Goal: Information Seeking & Learning: Learn about a topic

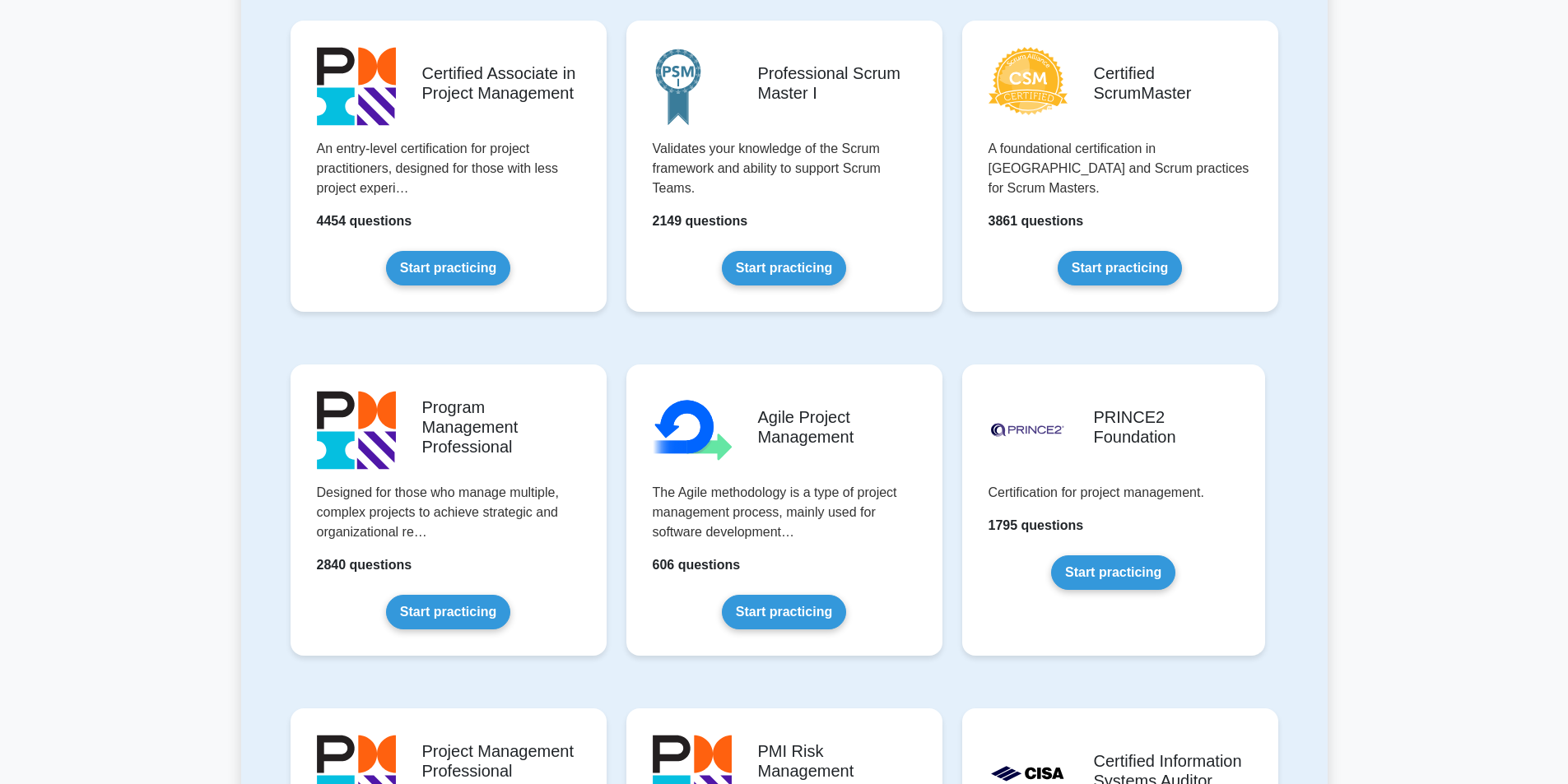
scroll to position [384, 0]
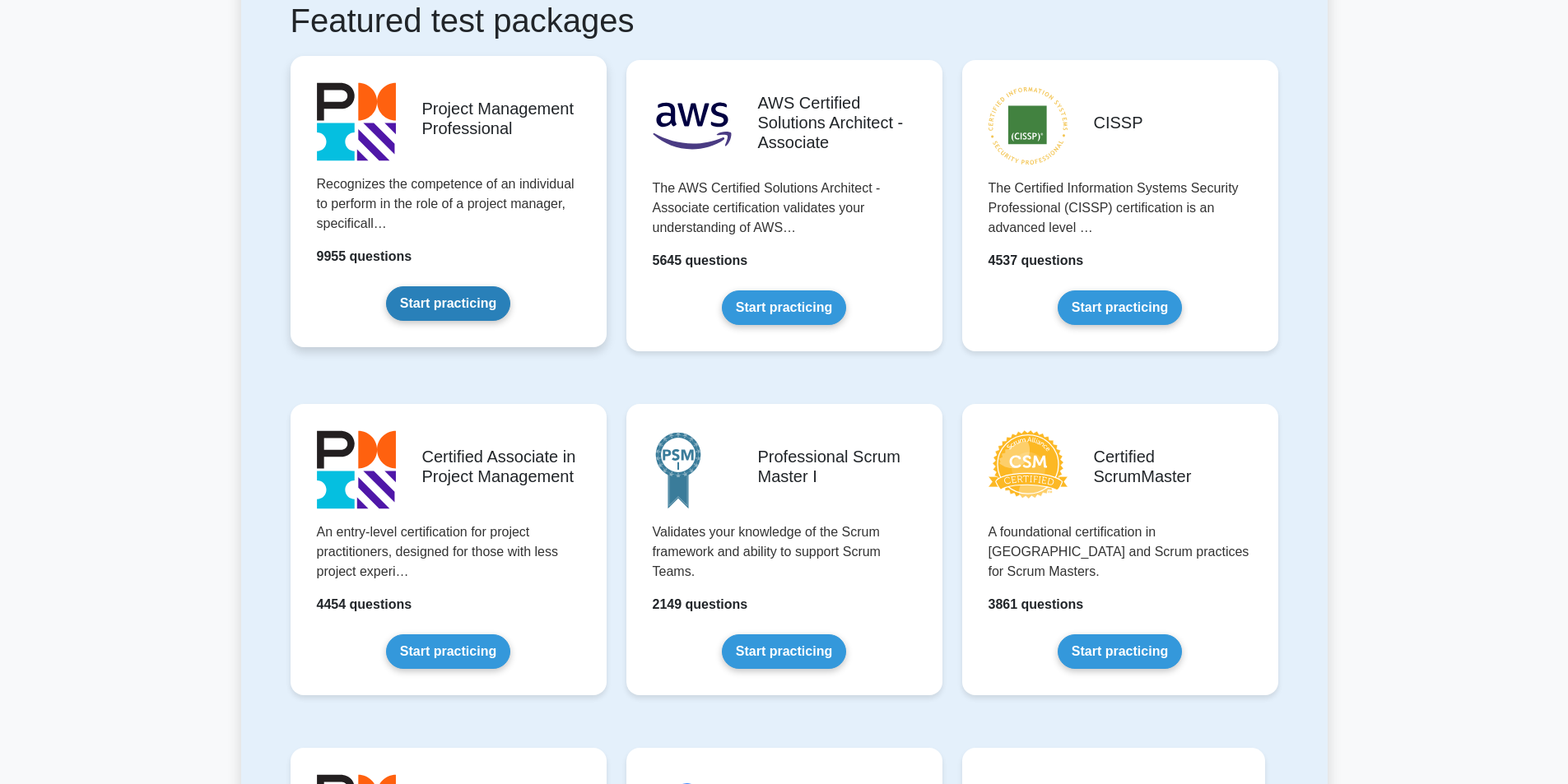
click at [470, 319] on link "Start practicing" at bounding box center [448, 303] width 124 height 35
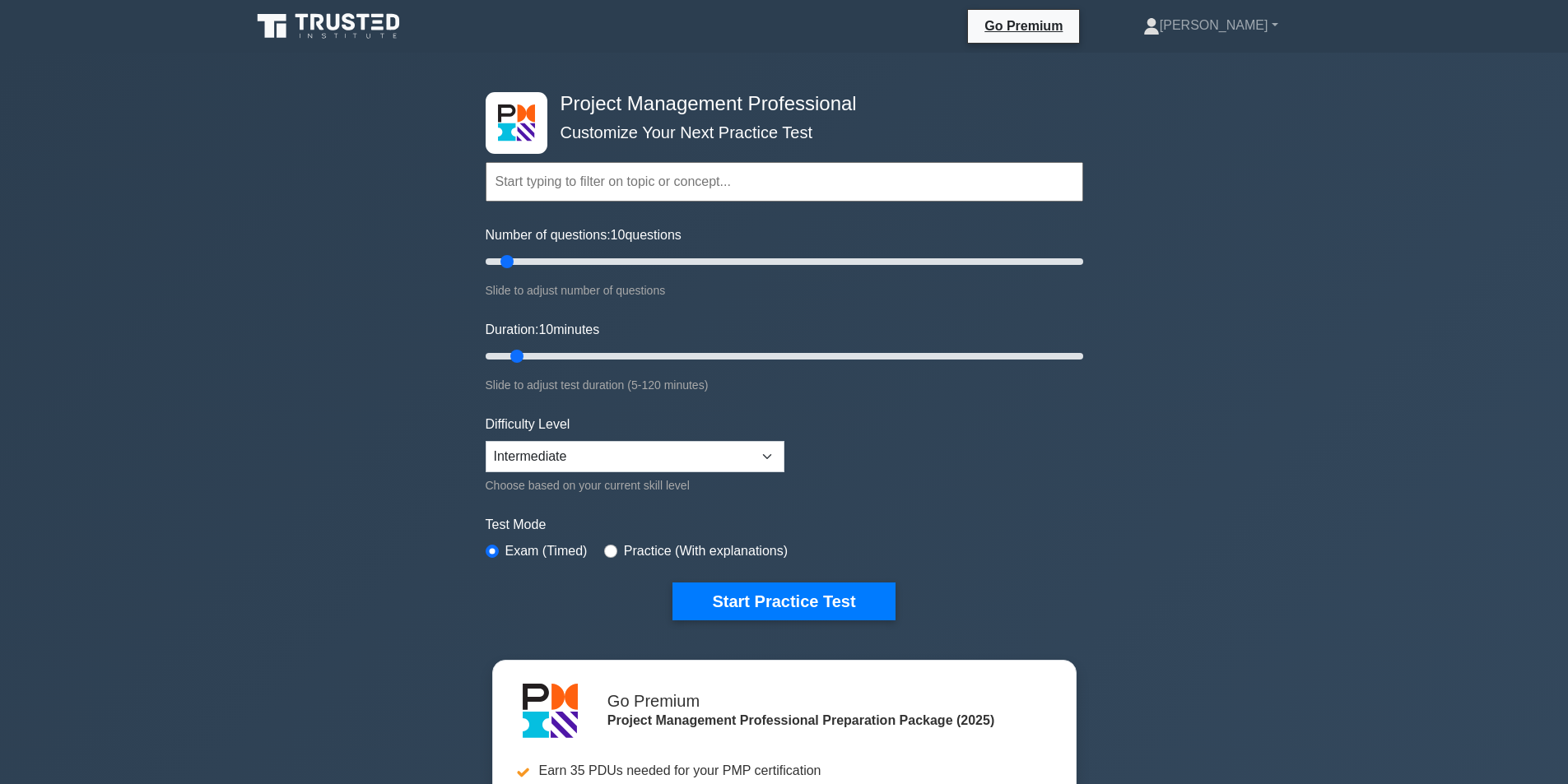
click at [533, 192] on input "text" at bounding box center [784, 182] width 598 height 39
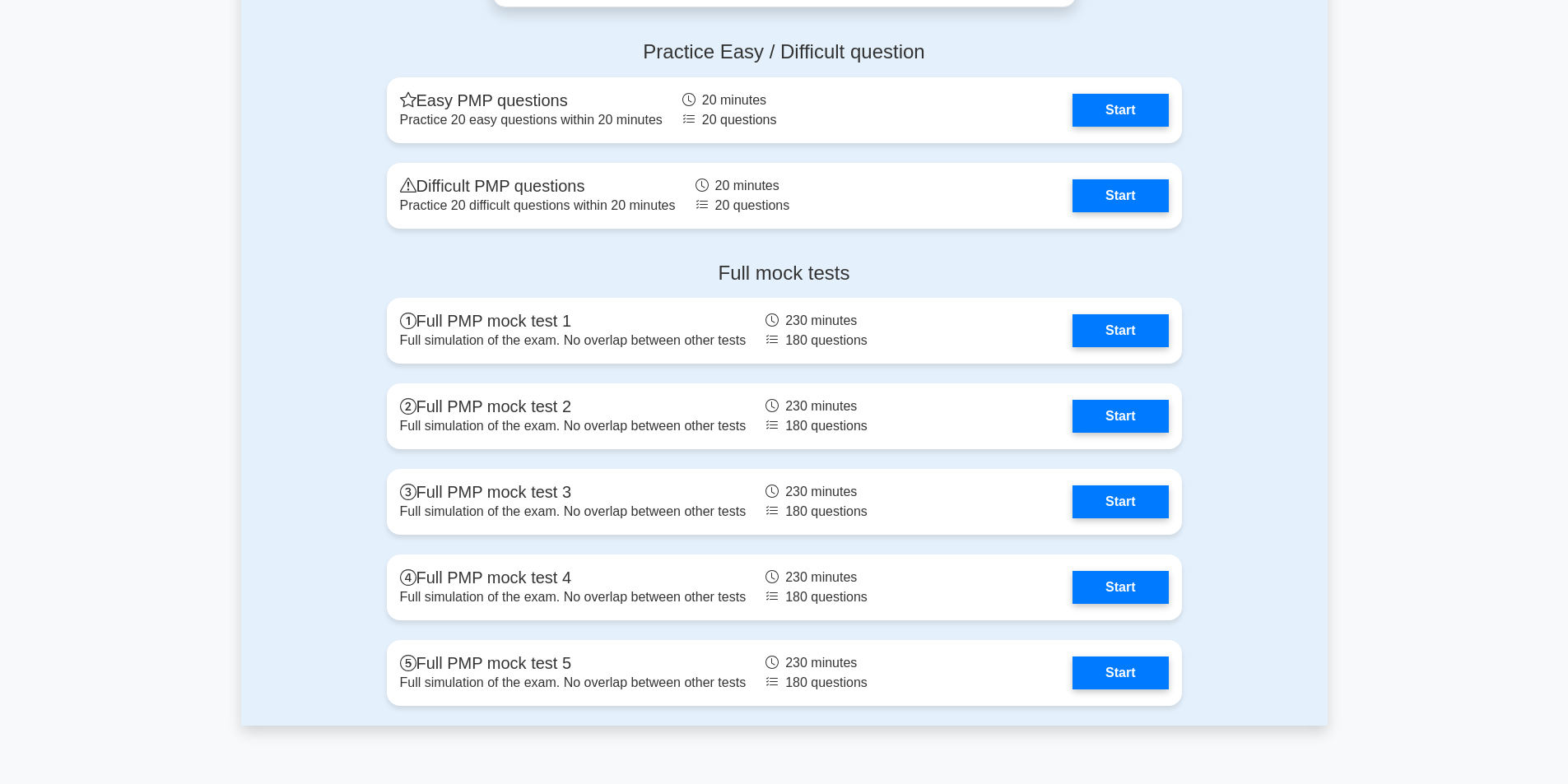
scroll to position [4989, 0]
